Goal: Information Seeking & Learning: Learn about a topic

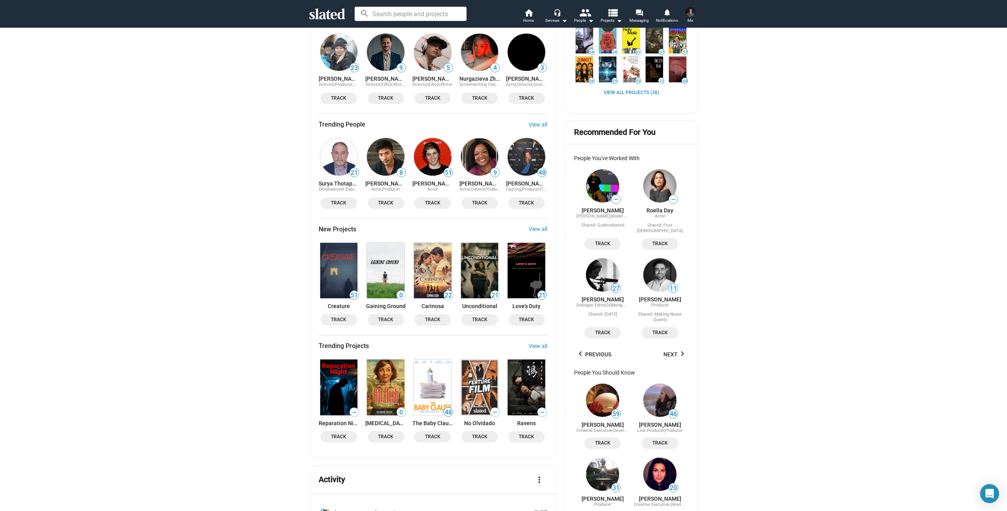
scroll to position [414, 0]
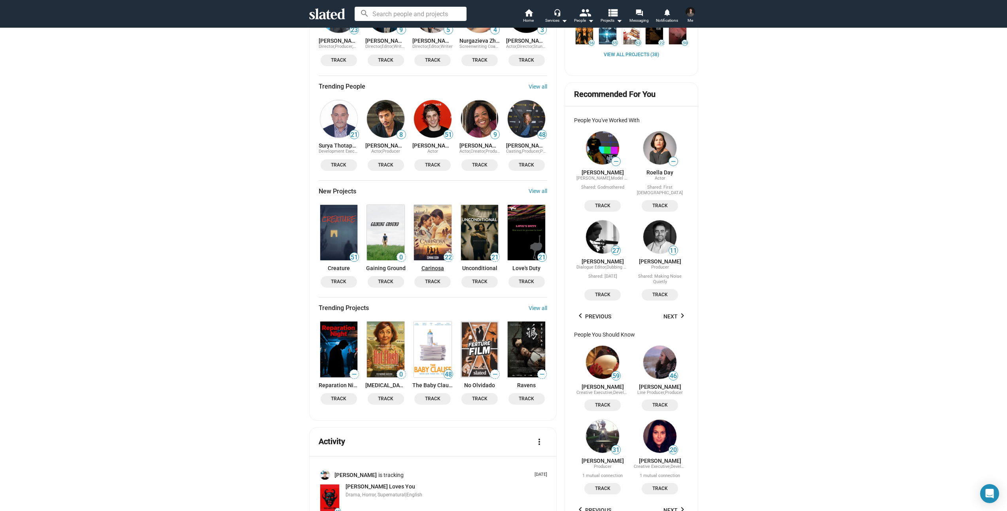
click at [428, 265] on link "Carinosa" at bounding box center [432, 268] width 41 height 6
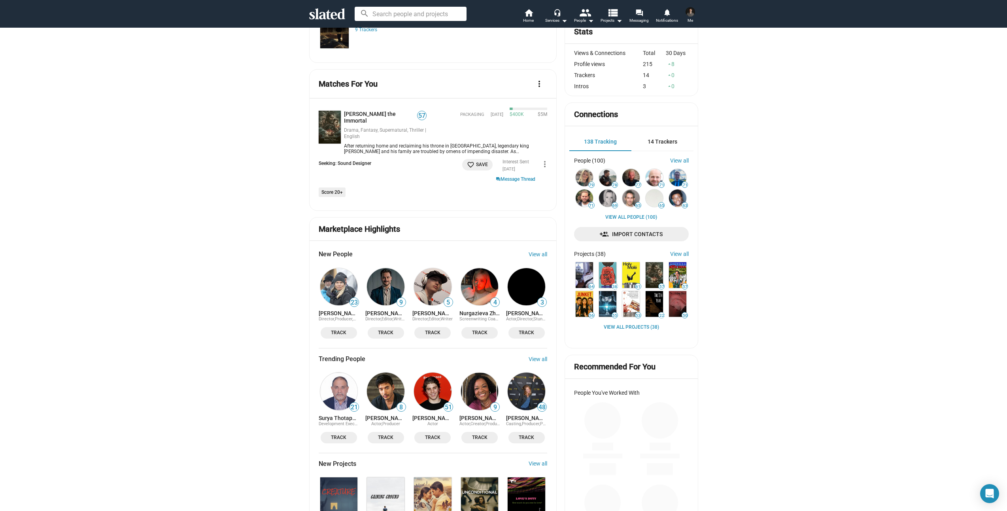
scroll to position [303, 0]
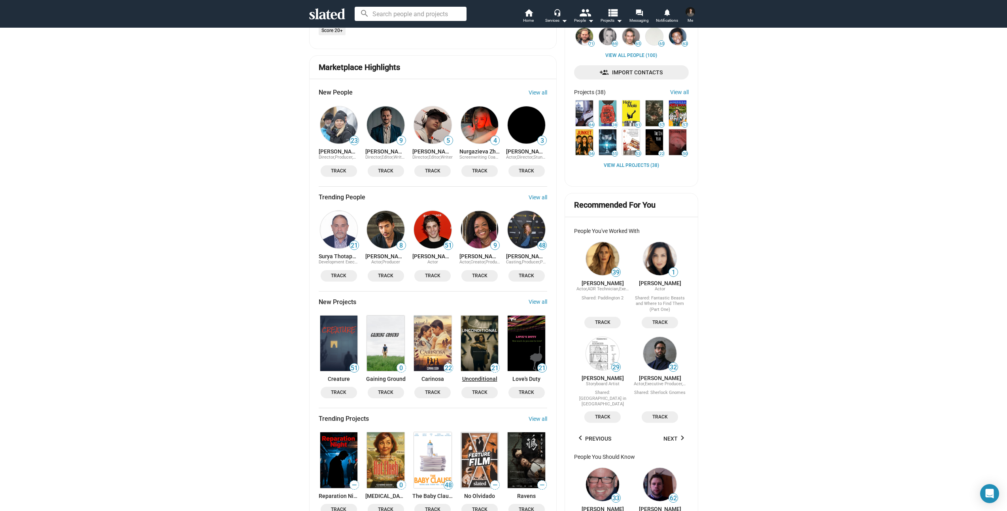
click at [477, 375] on link "Unconditional" at bounding box center [479, 378] width 41 height 6
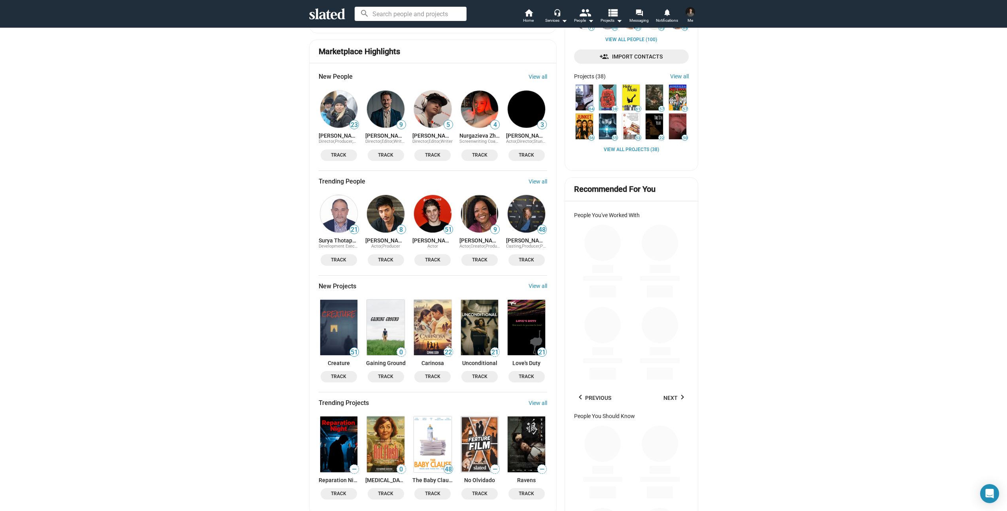
scroll to position [489, 0]
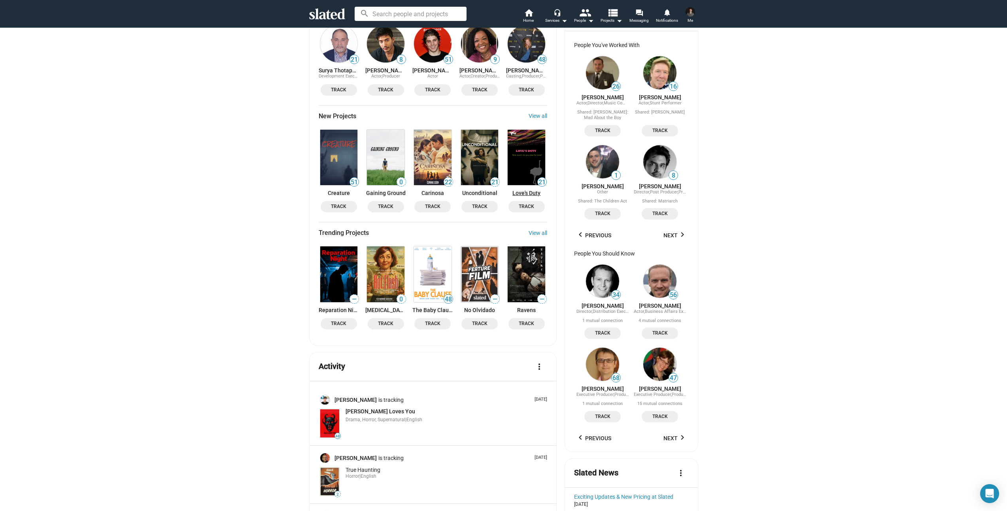
click at [522, 190] on link "Love's Duty" at bounding box center [526, 193] width 41 height 6
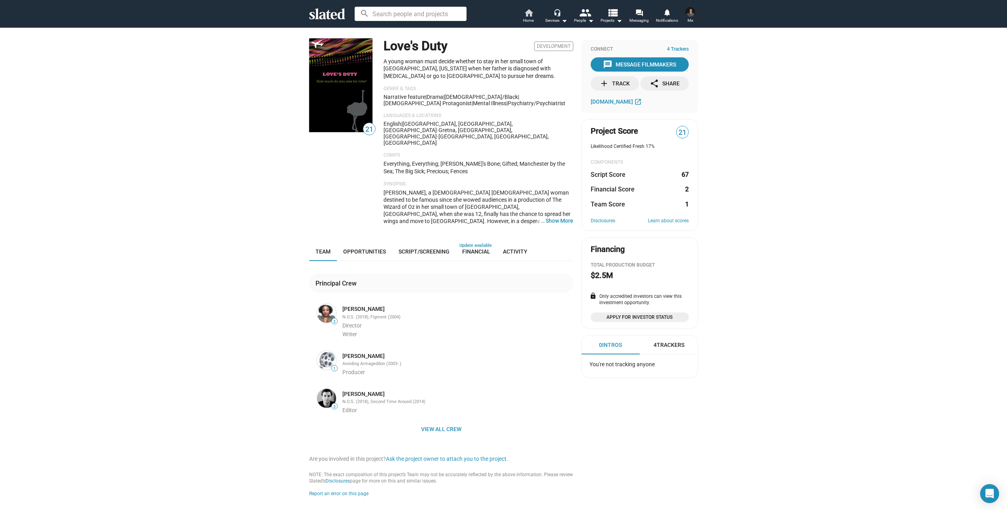
click at [525, 18] on span "Home" at bounding box center [528, 20] width 11 height 9
